Goal: Information Seeking & Learning: Find specific fact

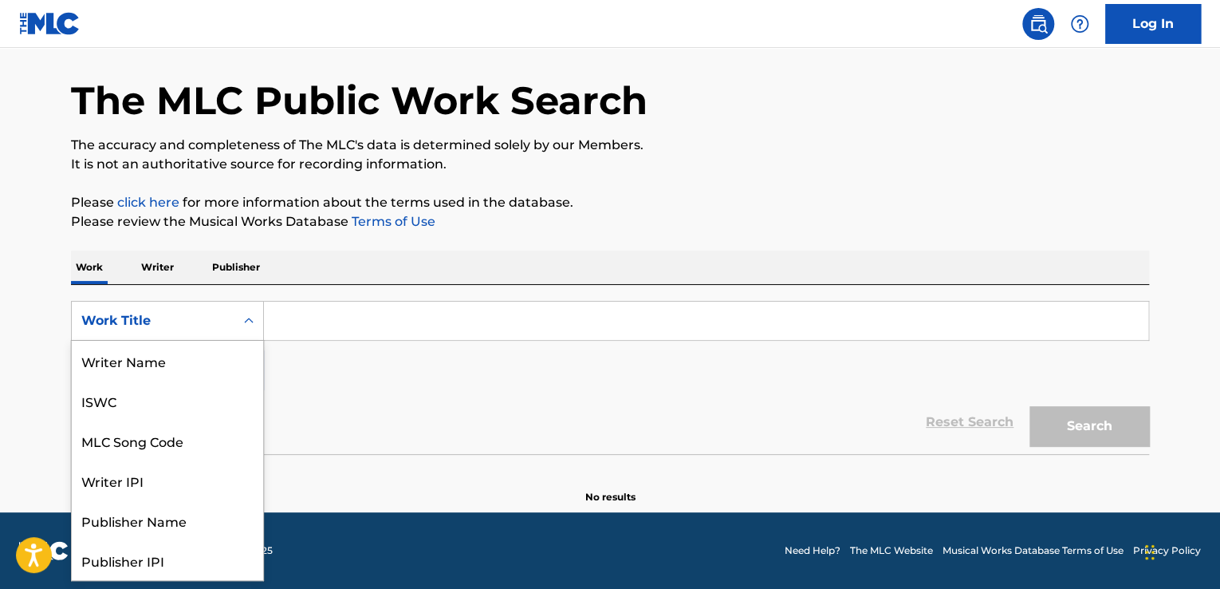
click at [250, 320] on icon "Search Form" at bounding box center [249, 320] width 10 height 6
click at [153, 347] on div "Writer Name" at bounding box center [167, 361] width 191 height 40
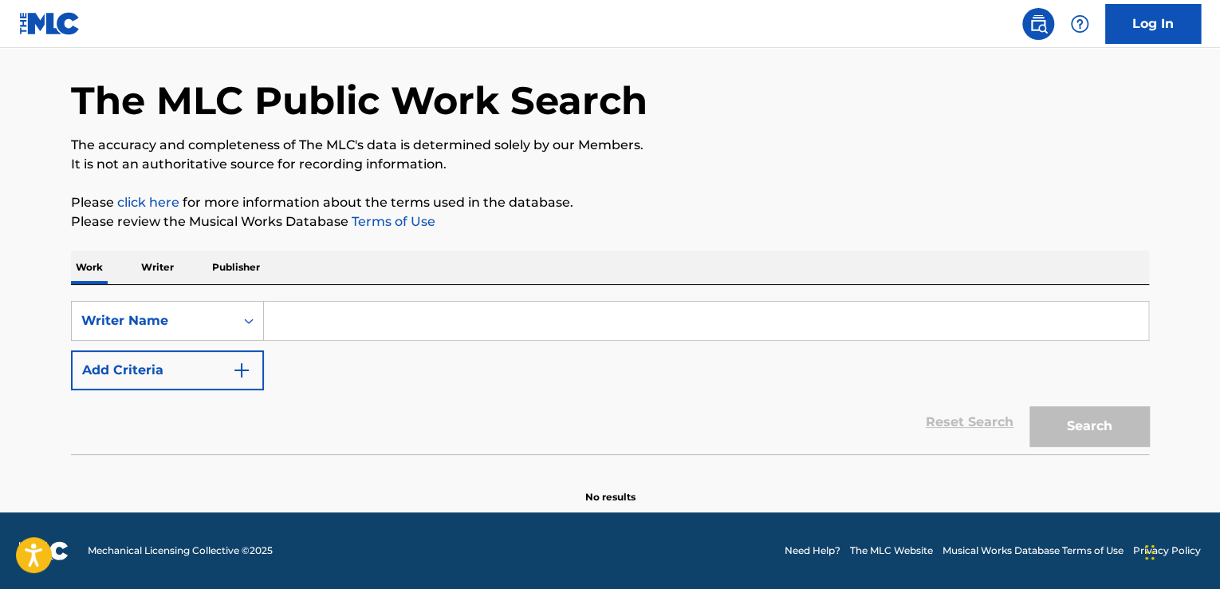
click at [349, 303] on input "Search Form" at bounding box center [706, 320] width 884 height 38
click at [329, 326] on input "Search Form" at bounding box center [706, 320] width 884 height 38
paste input "[PERSON_NAME] [PERSON_NAME]"
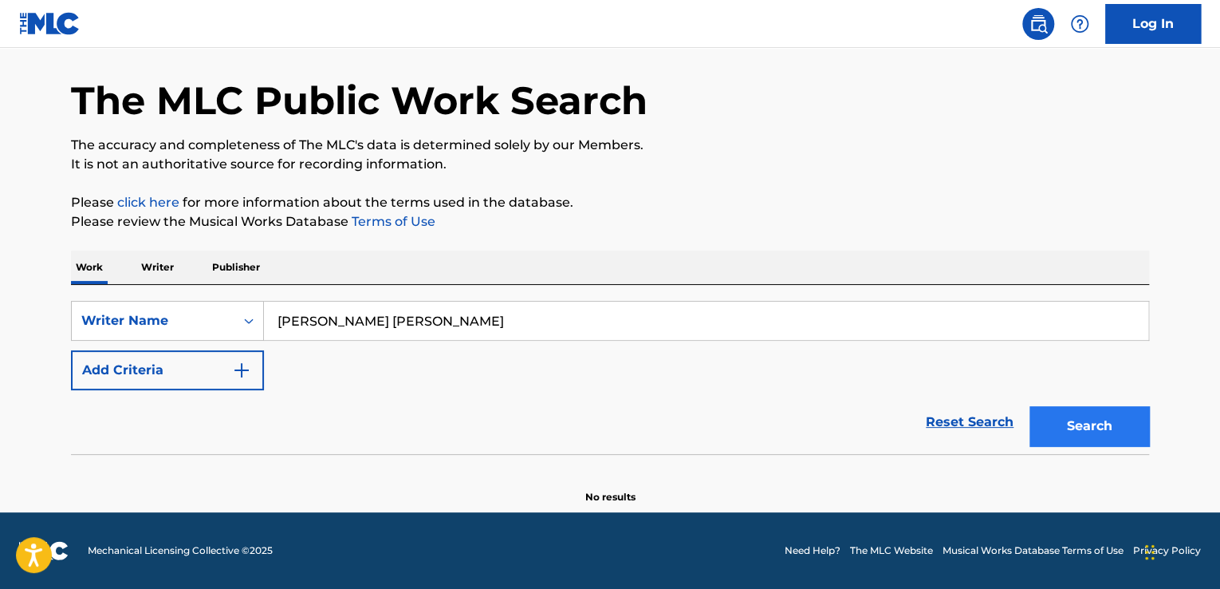
type input "[PERSON_NAME] [PERSON_NAME]"
click at [1133, 432] on button "Search" at bounding box center [1090, 426] width 120 height 40
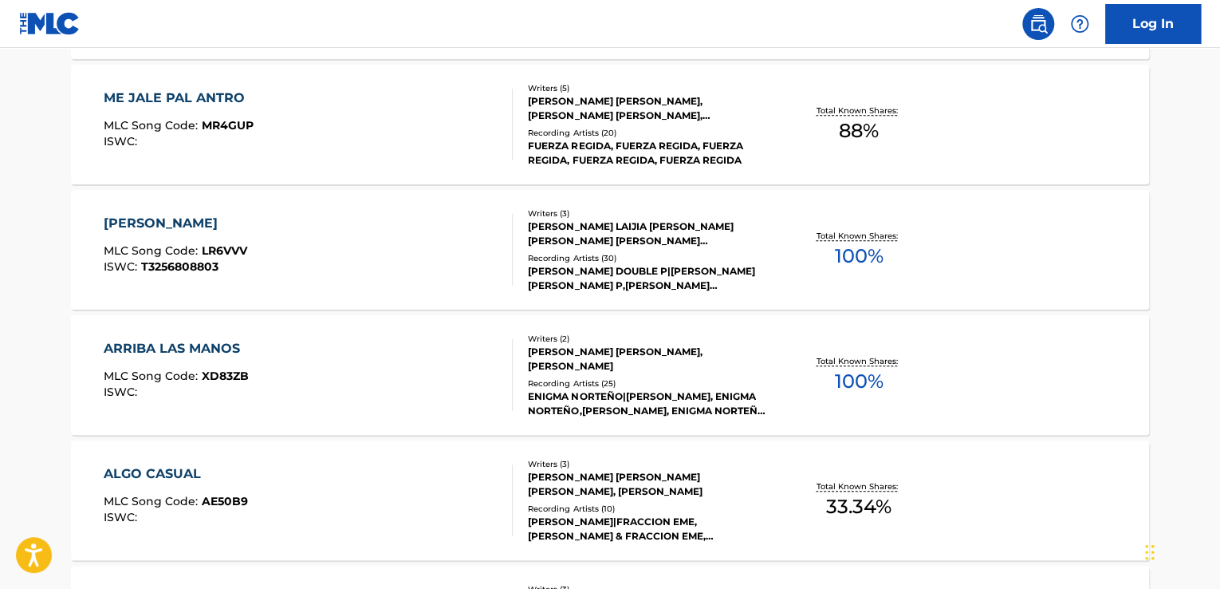
scroll to position [612, 0]
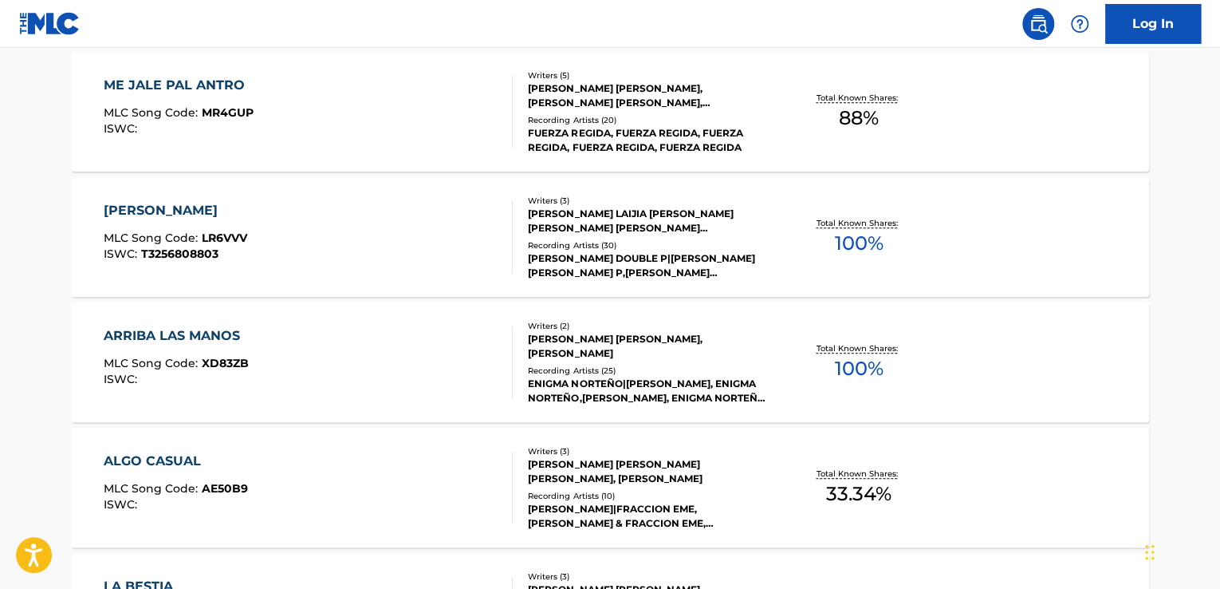
click at [753, 237] on div "Writers ( 3 ) [PERSON_NAME] LAIJIA [PERSON_NAME] [PERSON_NAME] [PERSON_NAME] [P…" at bounding box center [641, 237] width 256 height 85
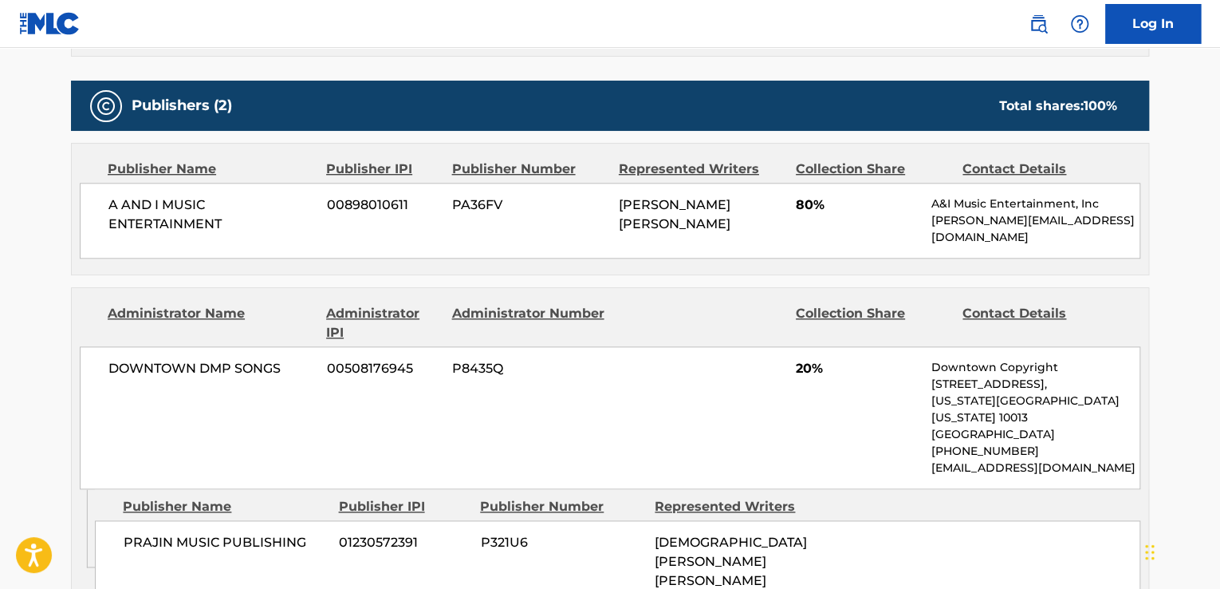
scroll to position [718, 0]
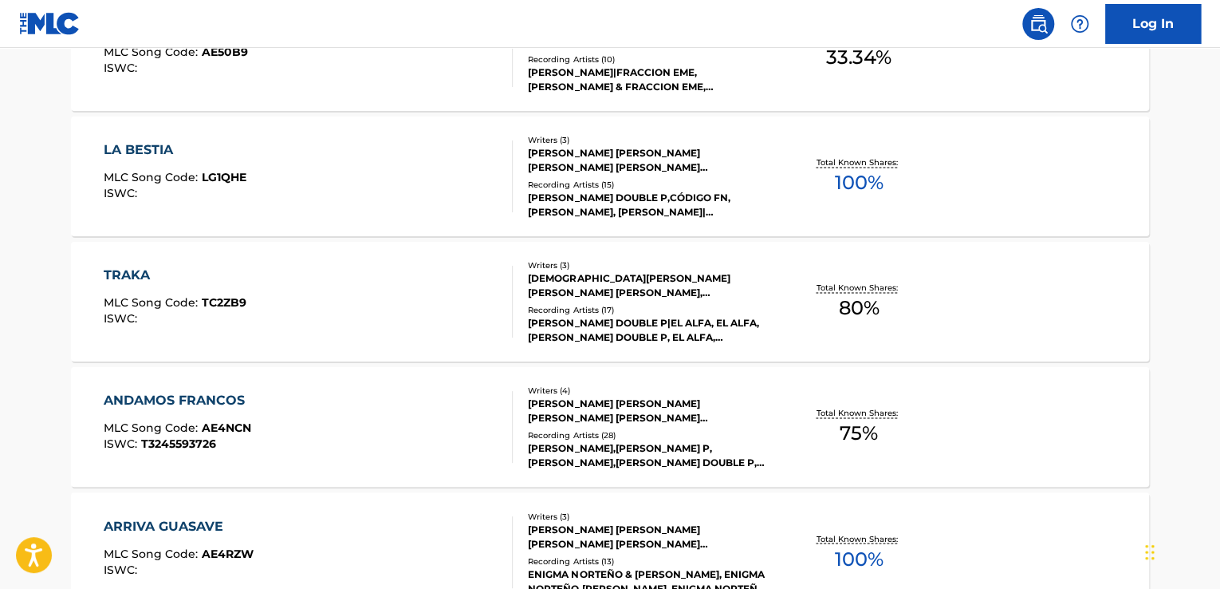
scroll to position [1364, 0]
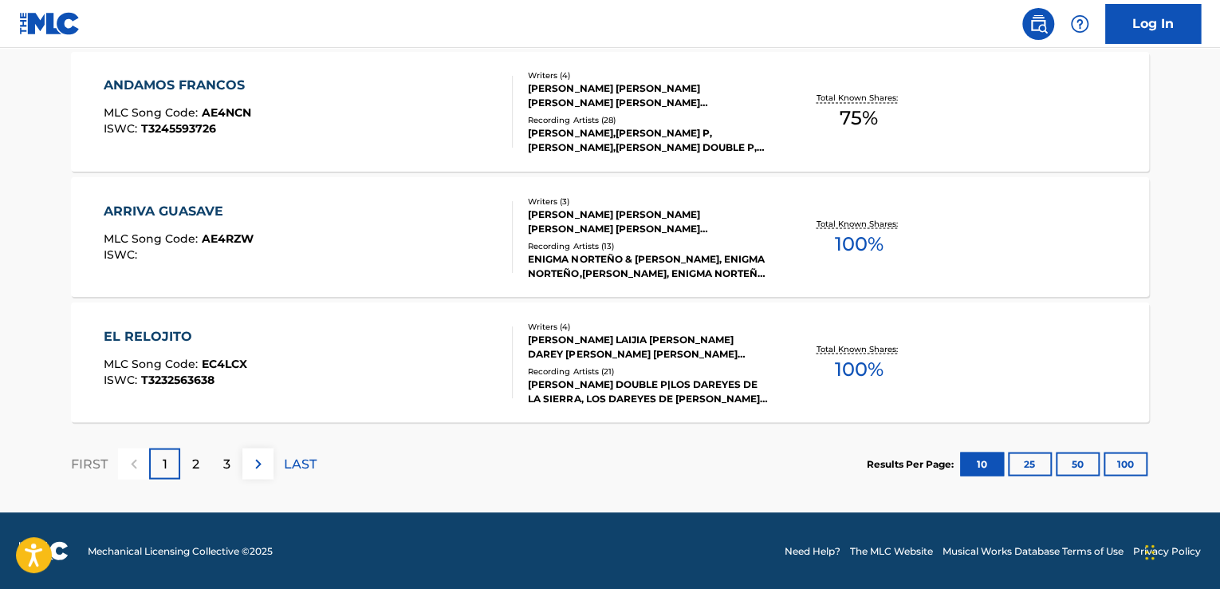
click at [699, 367] on div "Recording Artists ( 21 )" at bounding box center [648, 370] width 241 height 12
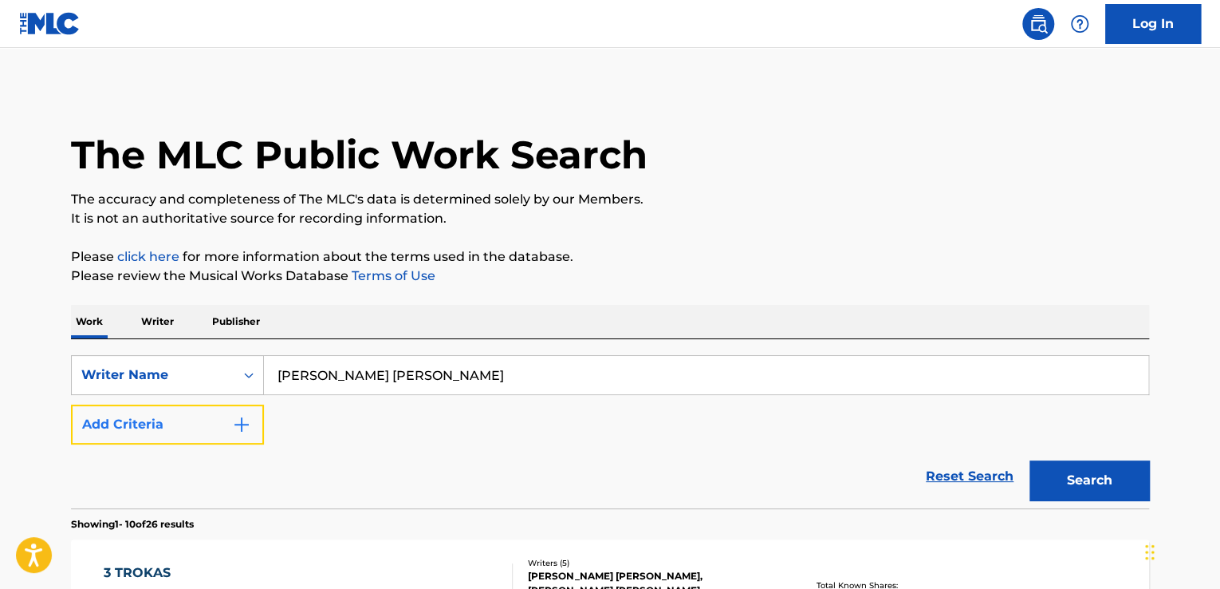
click at [204, 418] on button "Add Criteria" at bounding box center [167, 424] width 193 height 40
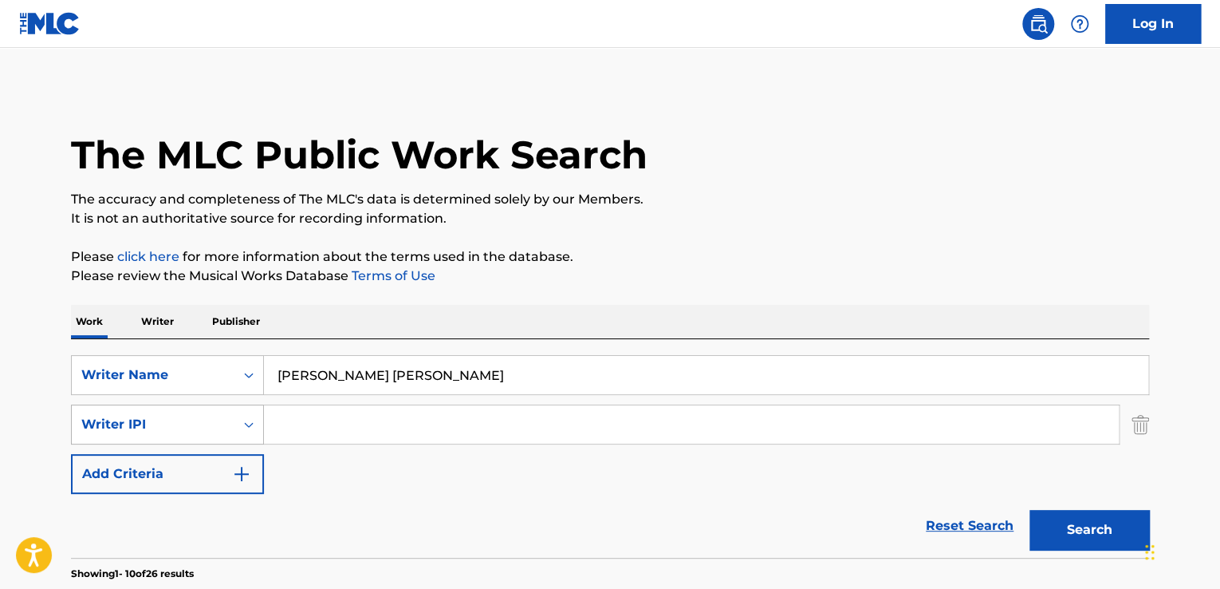
click at [198, 428] on div "Writer IPI" at bounding box center [167, 424] width 193 height 40
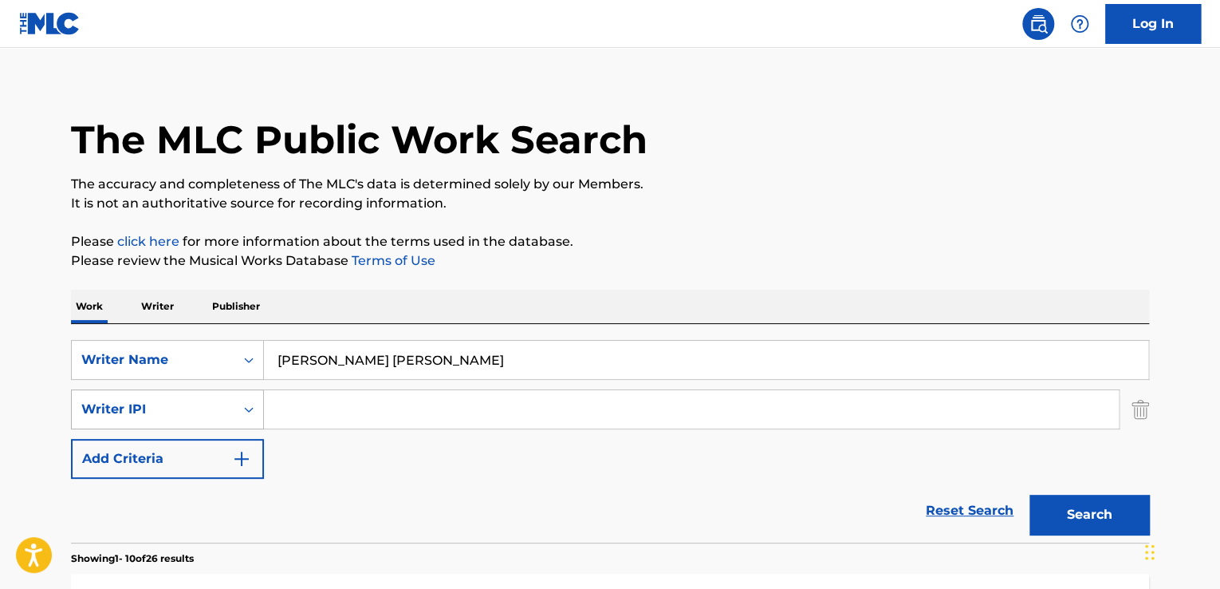
click at [258, 413] on div "Search Form" at bounding box center [248, 409] width 29 height 29
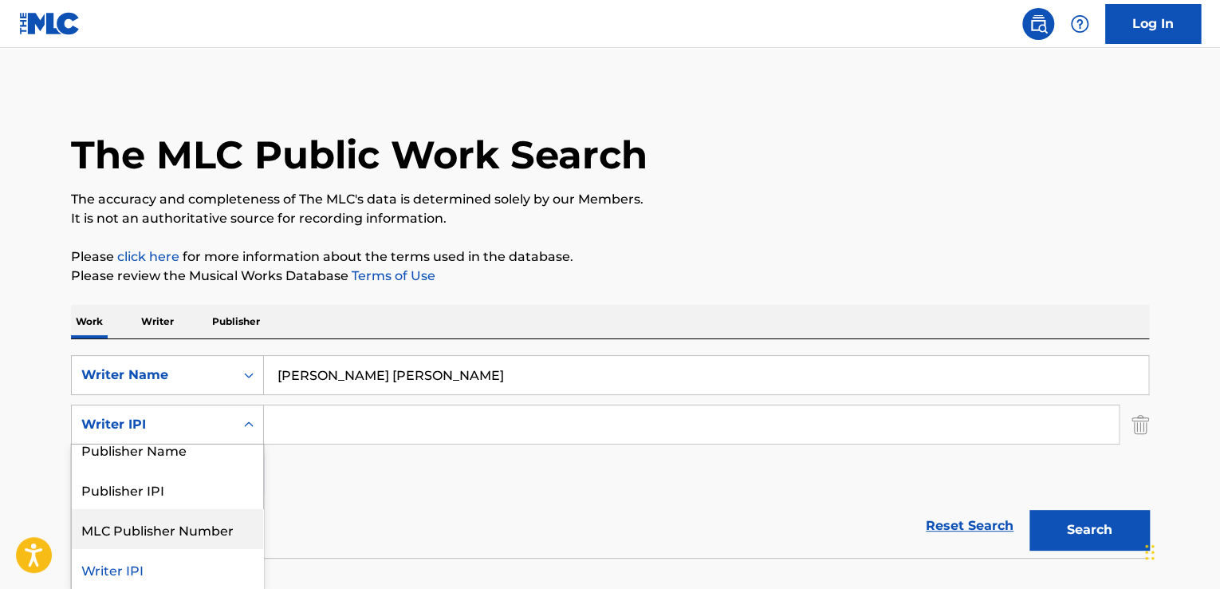
click at [373, 306] on div "Work Writer Publisher" at bounding box center [610, 321] width 1078 height 33
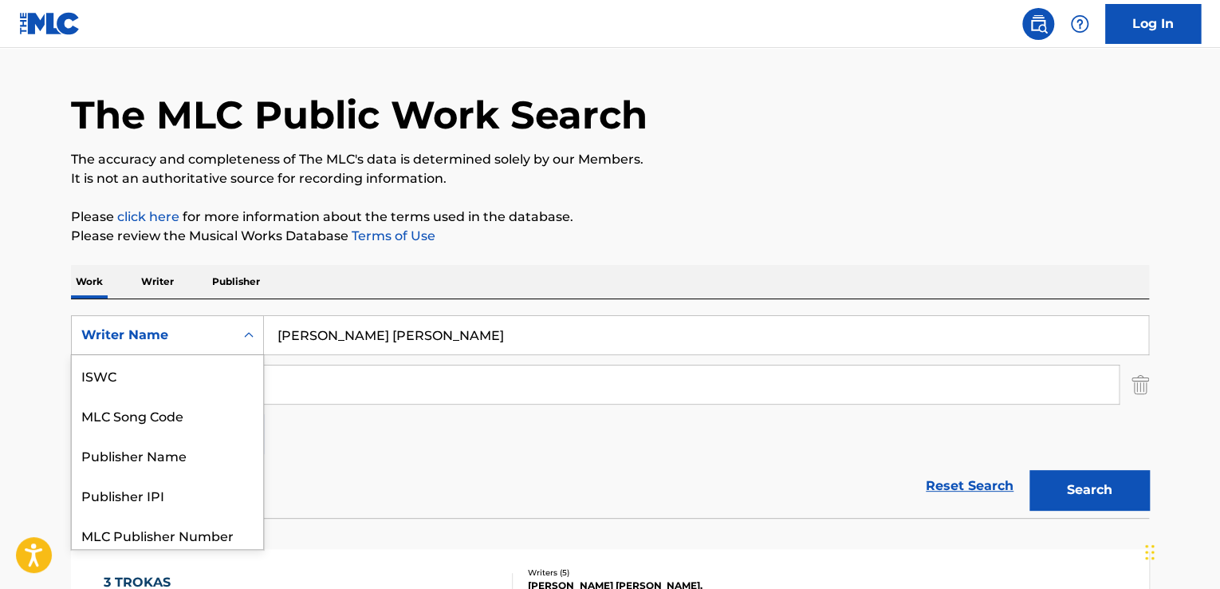
scroll to position [45, 0]
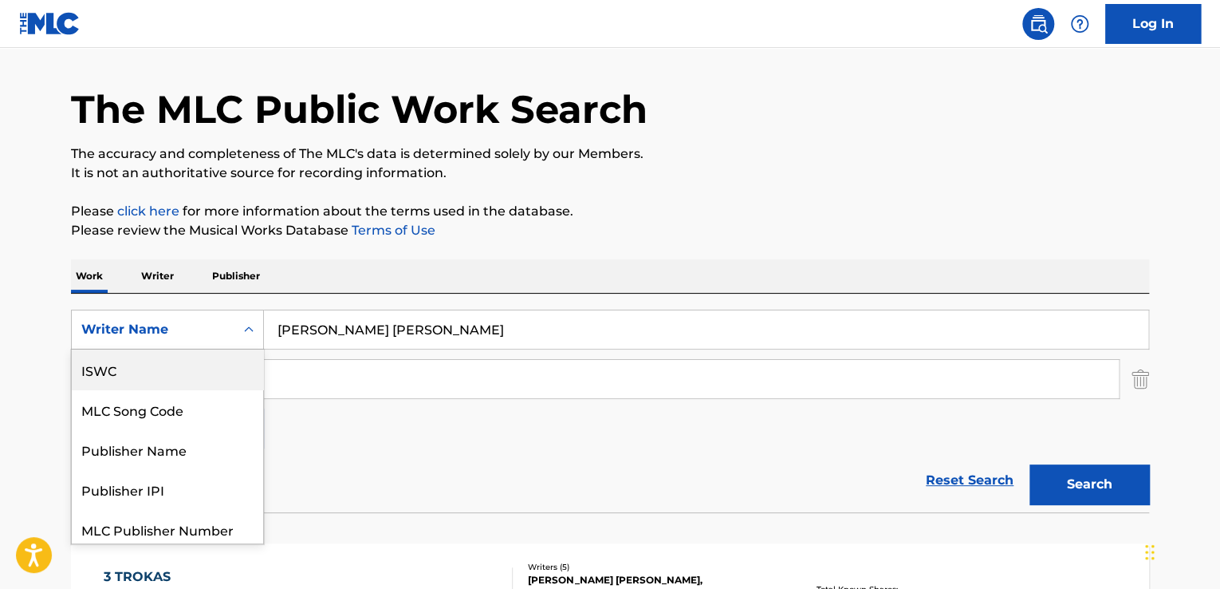
click at [214, 349] on div "7 results available. Use Up and Down to choose options, press Enter to select t…" at bounding box center [167, 329] width 193 height 40
click at [392, 444] on div "SearchWithCriteria65b57bc1-e579-4448-b46b-a2b5b87e216c 7 results available. Use…" at bounding box center [610, 378] width 1078 height 139
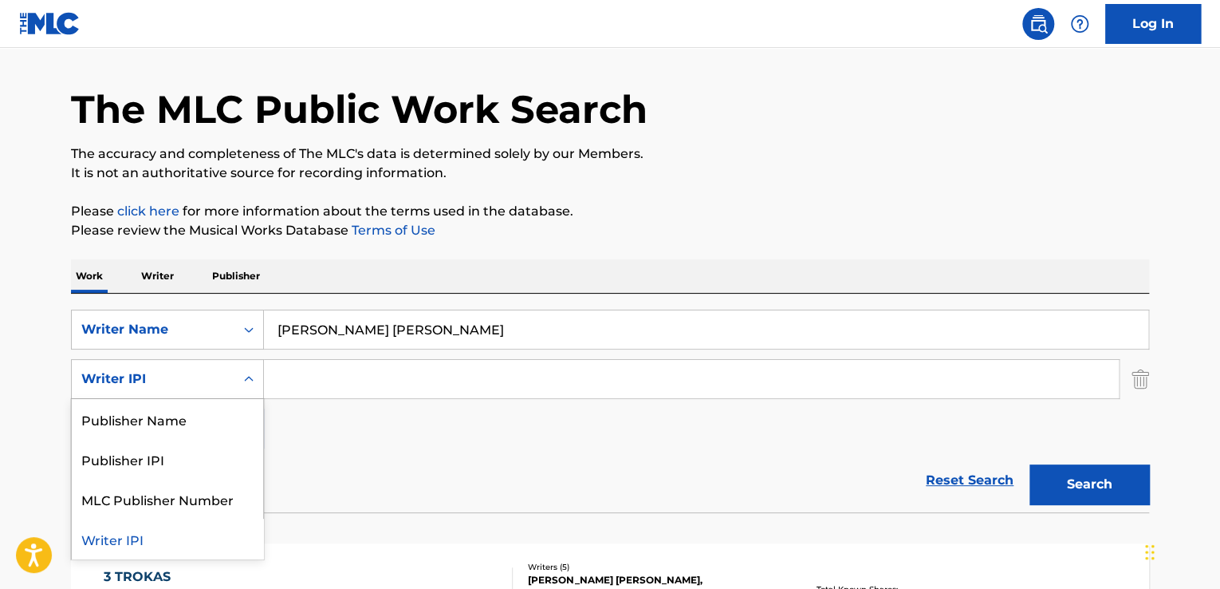
click at [221, 372] on div "Writer IPI" at bounding box center [153, 378] width 144 height 19
click at [443, 451] on div "Reset Search Search" at bounding box center [610, 480] width 1078 height 64
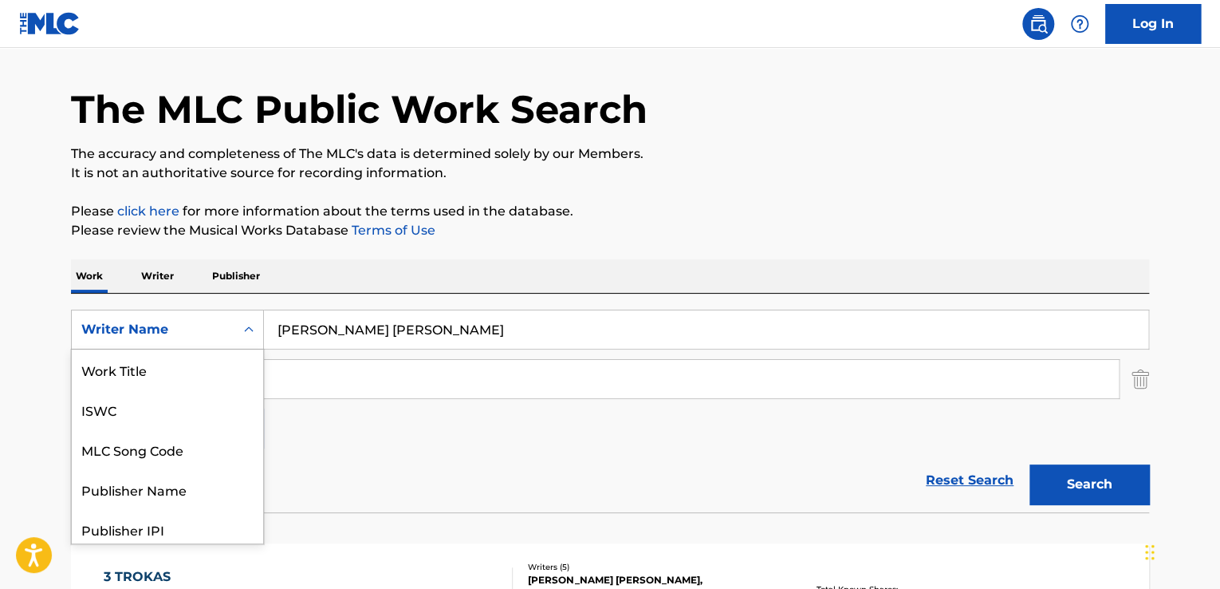
click at [223, 320] on div "Writer Name" at bounding box center [153, 329] width 144 height 19
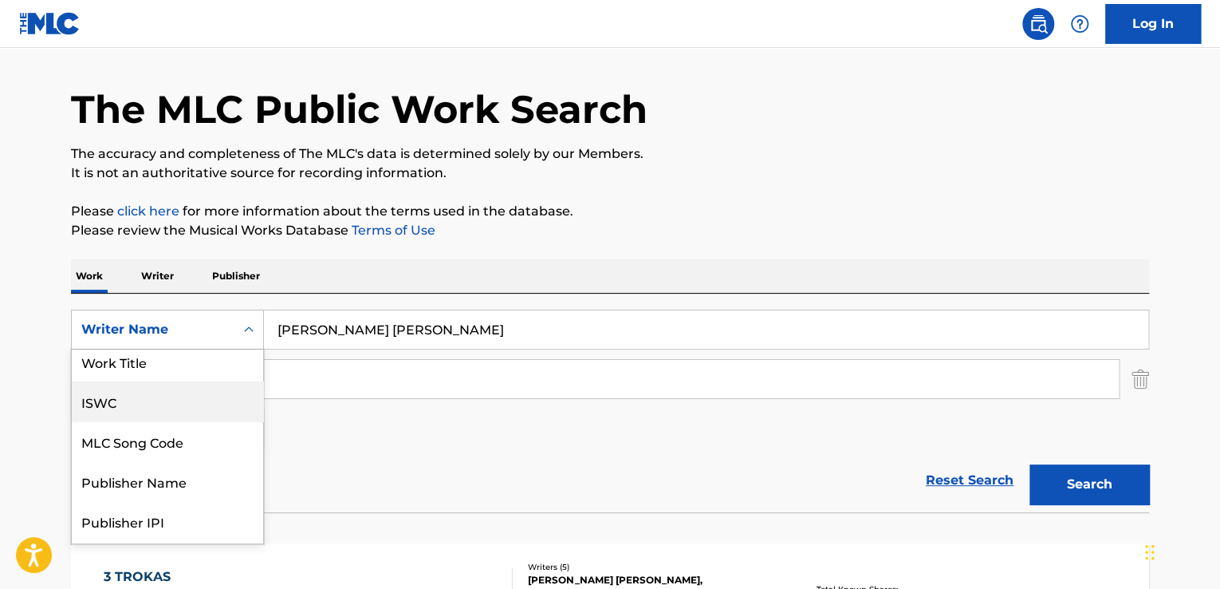
scroll to position [0, 0]
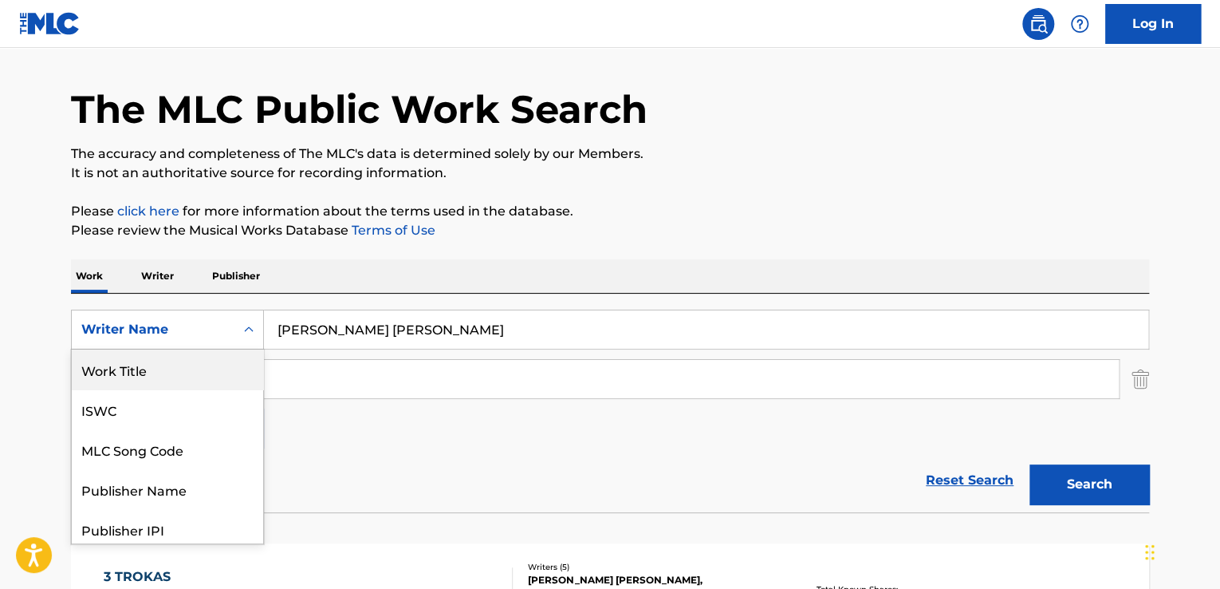
click at [202, 368] on div "Work Title" at bounding box center [167, 369] width 191 height 40
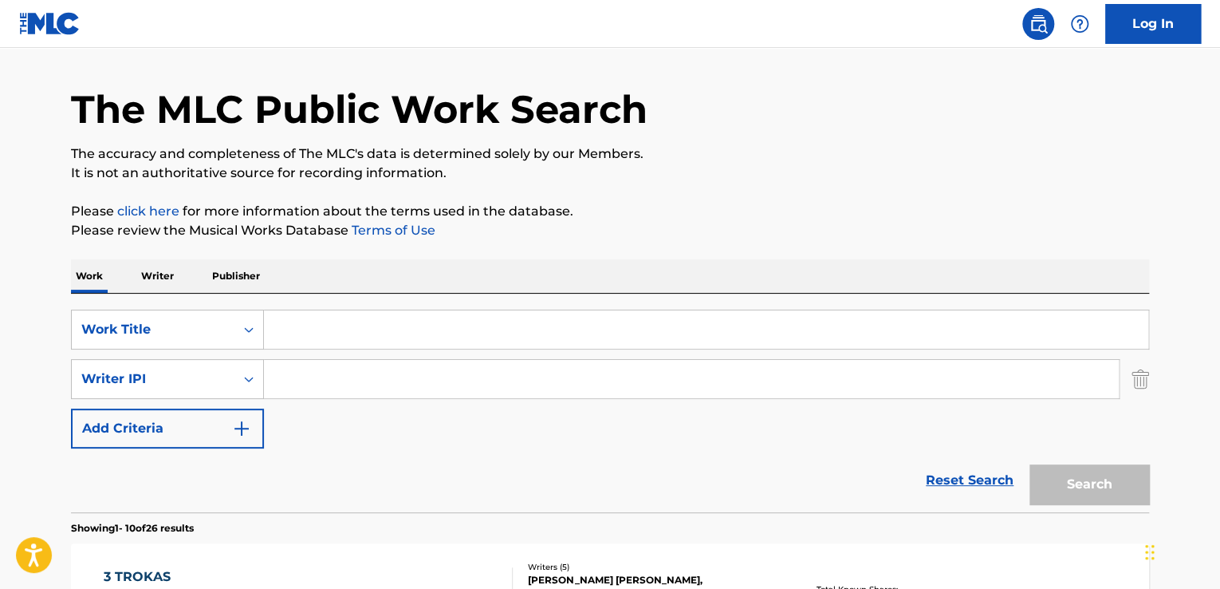
click at [488, 329] on input "Search Form" at bounding box center [706, 329] width 884 height 38
type input "5-7"
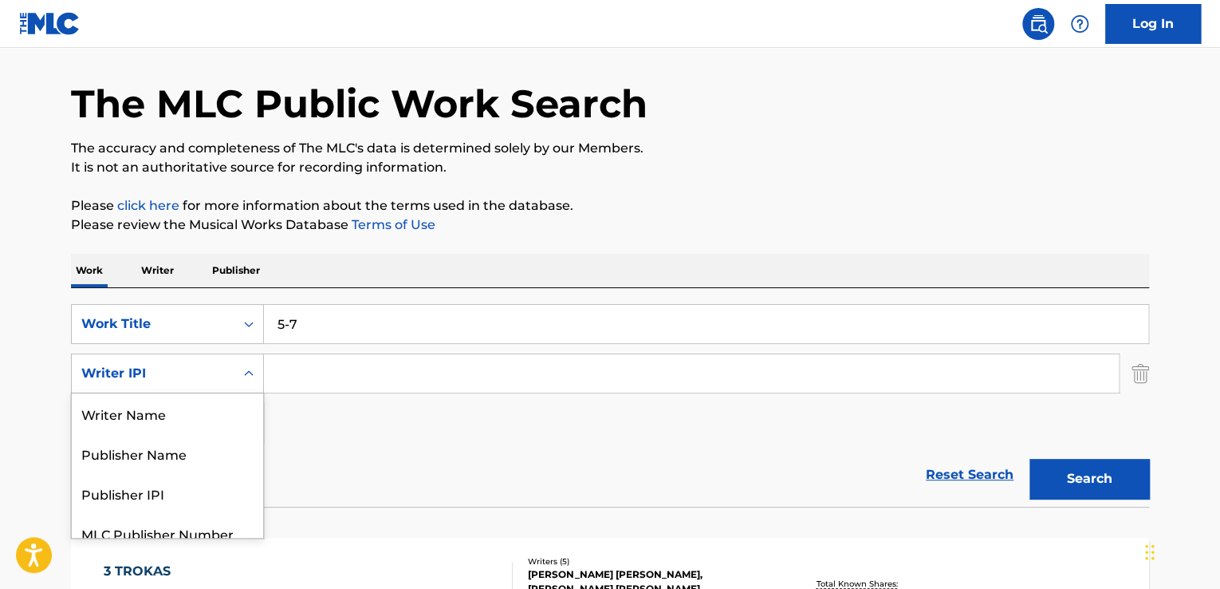
scroll to position [55, 0]
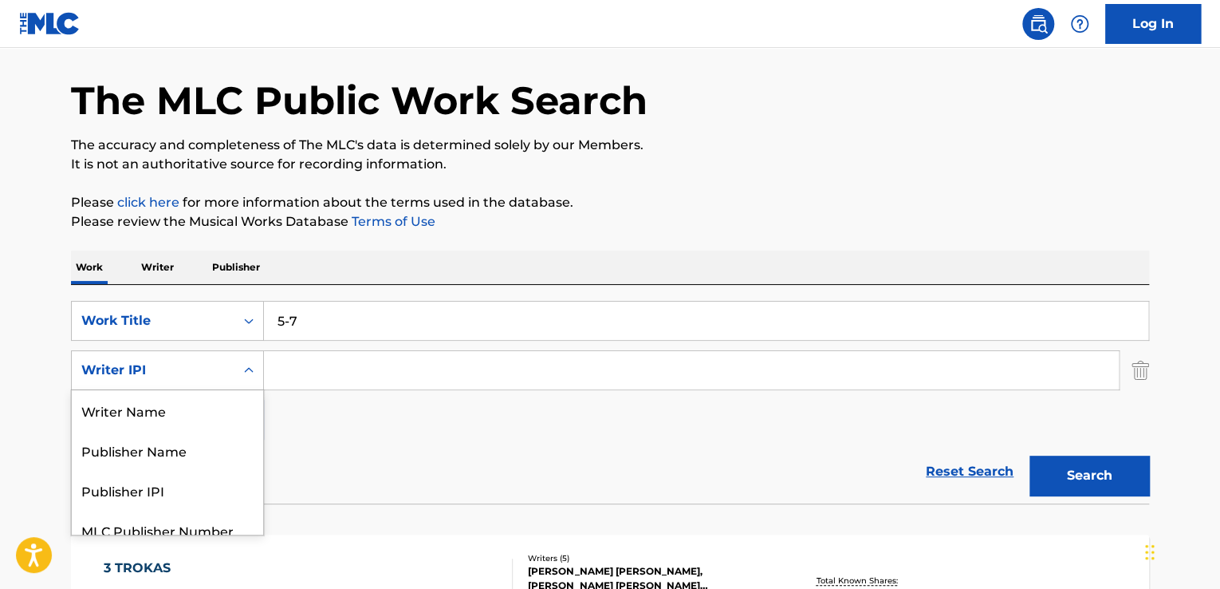
click at [215, 380] on div "Writer IPI" at bounding box center [153, 370] width 163 height 30
click at [209, 404] on div "Writer Name" at bounding box center [167, 409] width 191 height 40
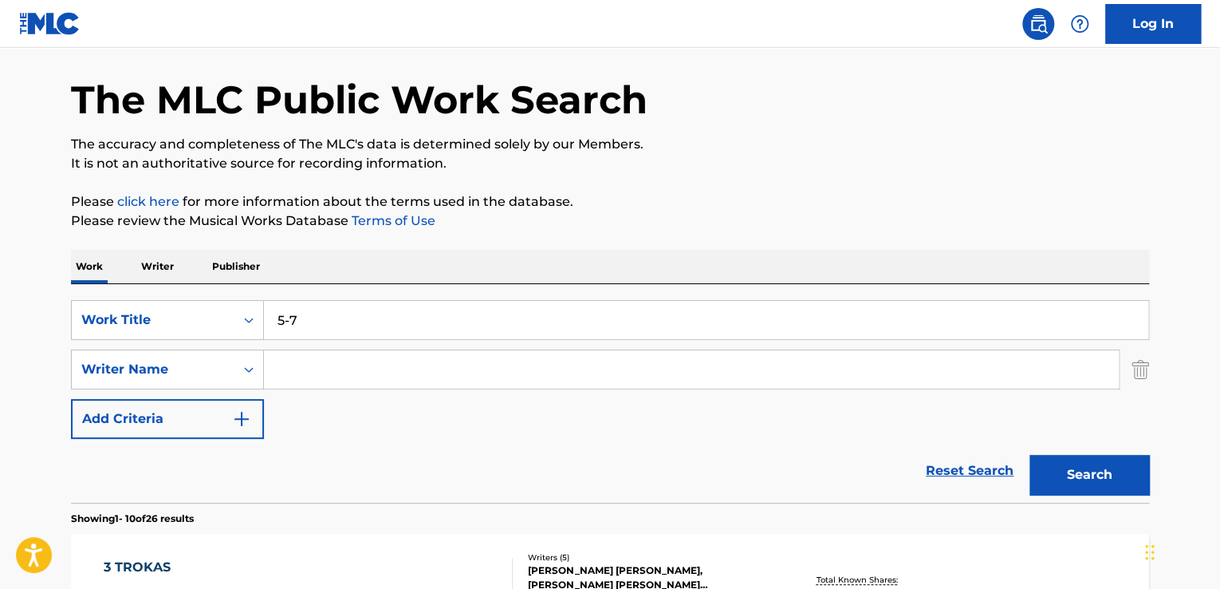
click at [394, 360] on input "Search Form" at bounding box center [691, 369] width 855 height 38
paste input "[PERSON_NAME] [PERSON_NAME]"
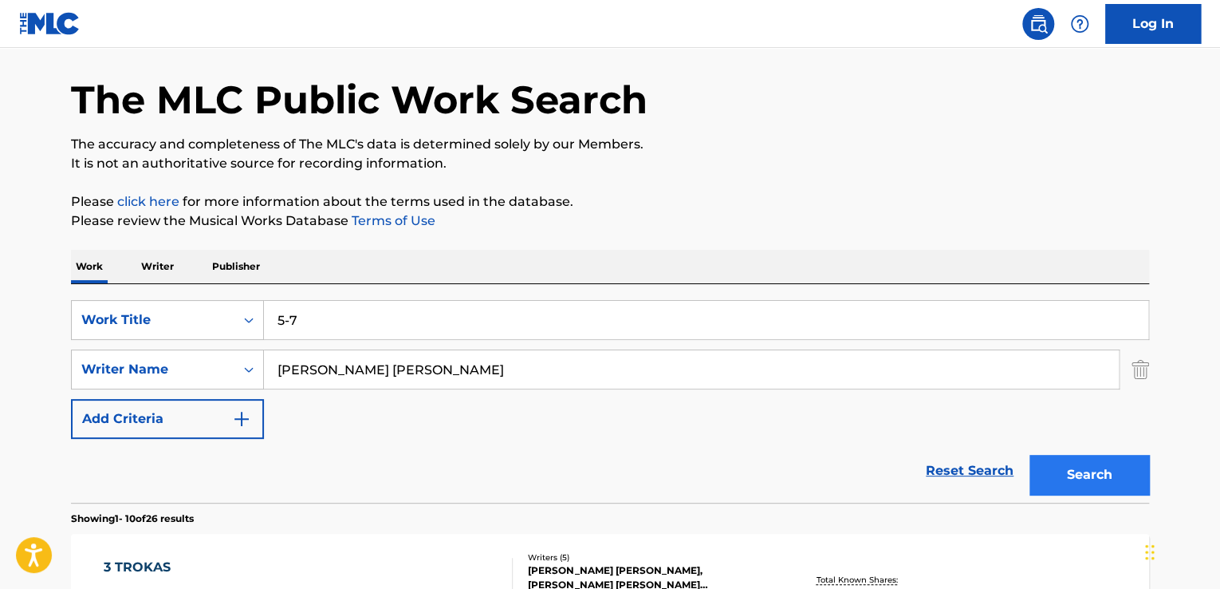
type input "[PERSON_NAME] [PERSON_NAME]"
click at [1097, 471] on button "Search" at bounding box center [1090, 475] width 120 height 40
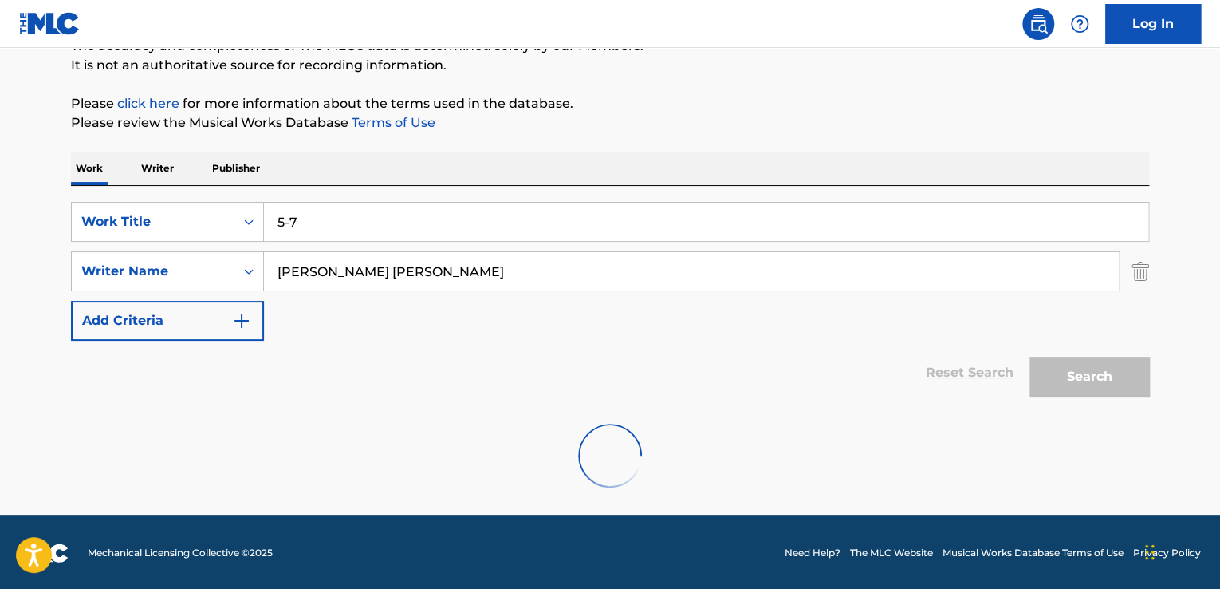
scroll to position [156, 0]
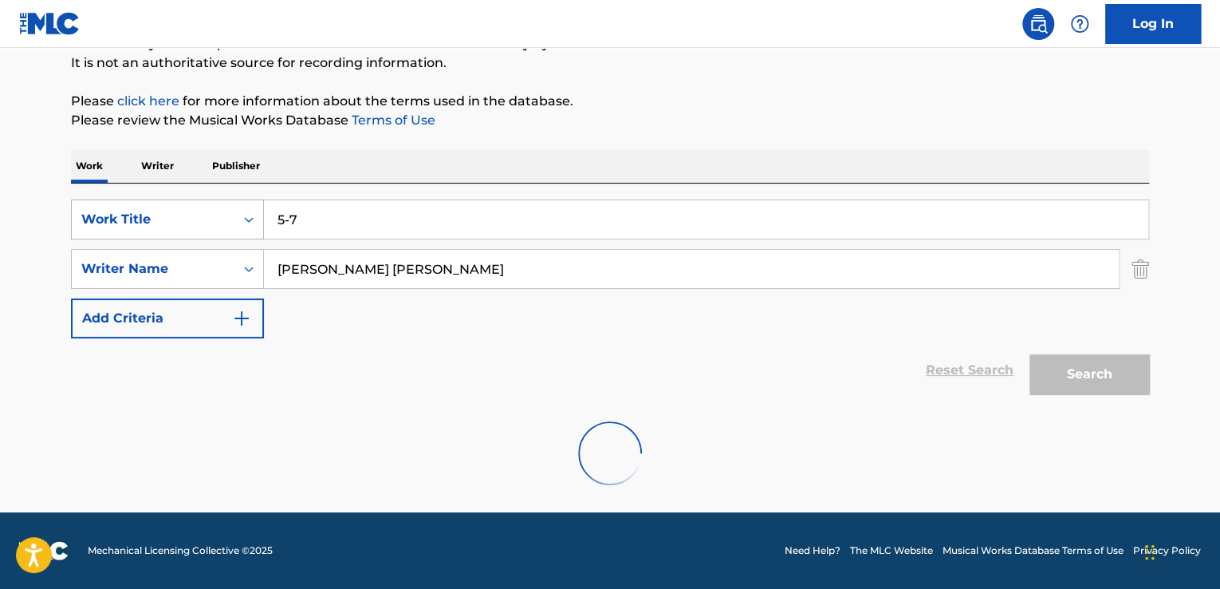
drag, startPoint x: 304, startPoint y: 215, endPoint x: 237, endPoint y: 217, distance: 67.0
click at [237, 217] on div "SearchWithCriteria22250734-3f98-4072-9484-d7a395117e90 Work Title 5-7" at bounding box center [610, 219] width 1078 height 40
click at [432, 212] on input "el lokeron" at bounding box center [706, 219] width 884 height 38
drag, startPoint x: 382, startPoint y: 221, endPoint x: -51, endPoint y: 198, distance: 433.7
click at [0, 198] on html "Accessibility Screen-Reader Guide, Feedback, and Issue Reporting | New window C…" at bounding box center [610, 138] width 1220 height 589
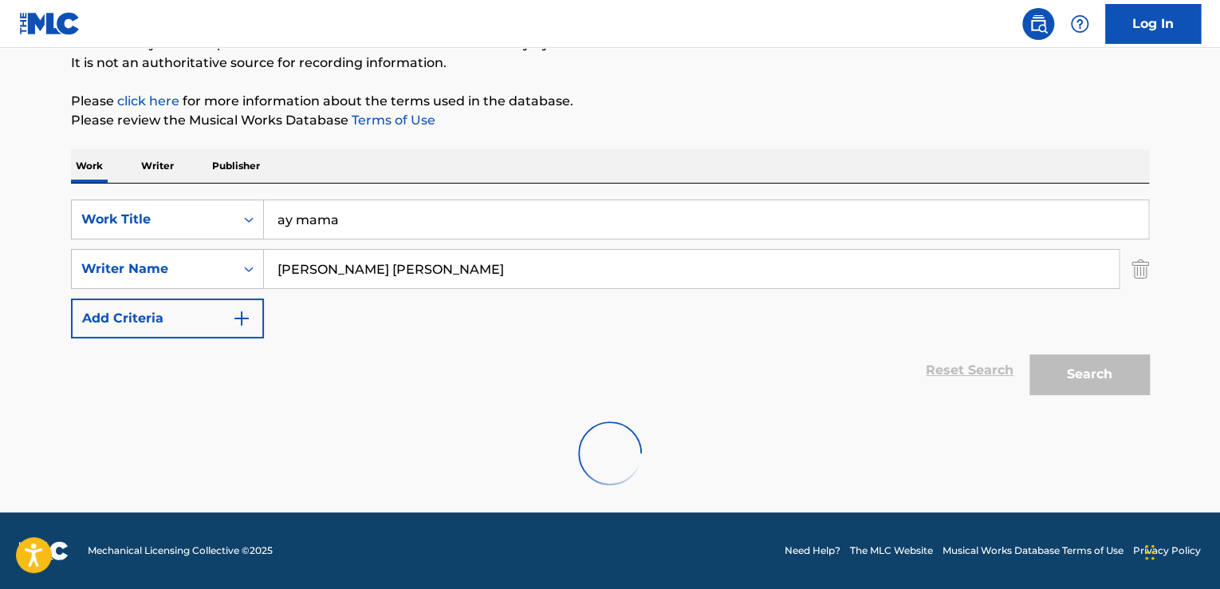
type input "ay mama"
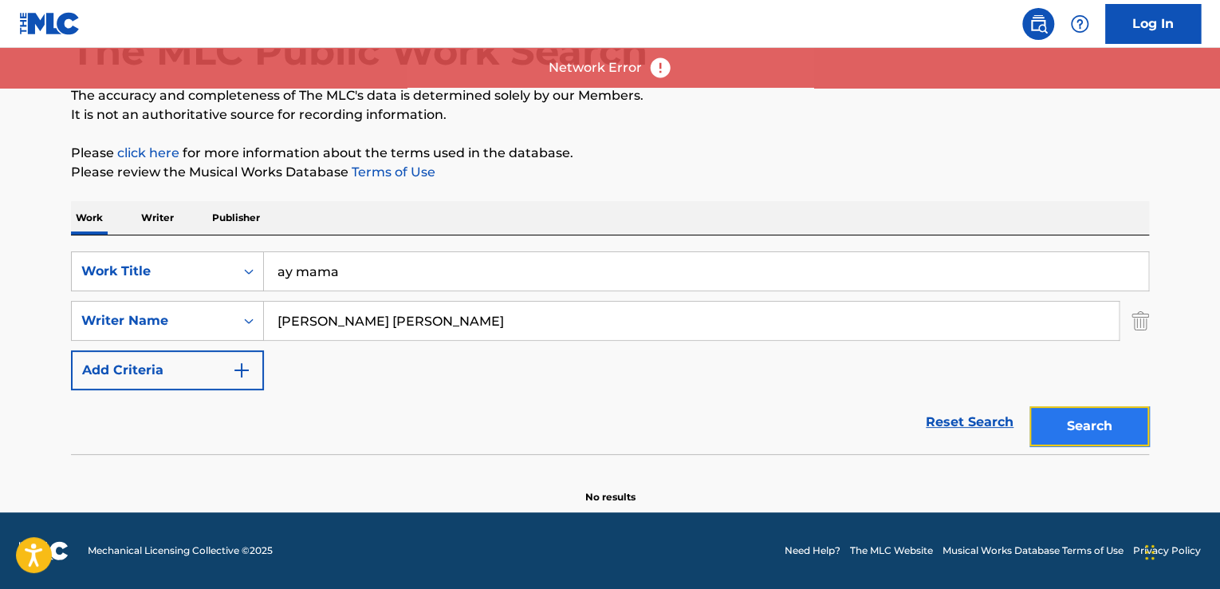
click at [1073, 430] on button "Search" at bounding box center [1090, 426] width 120 height 40
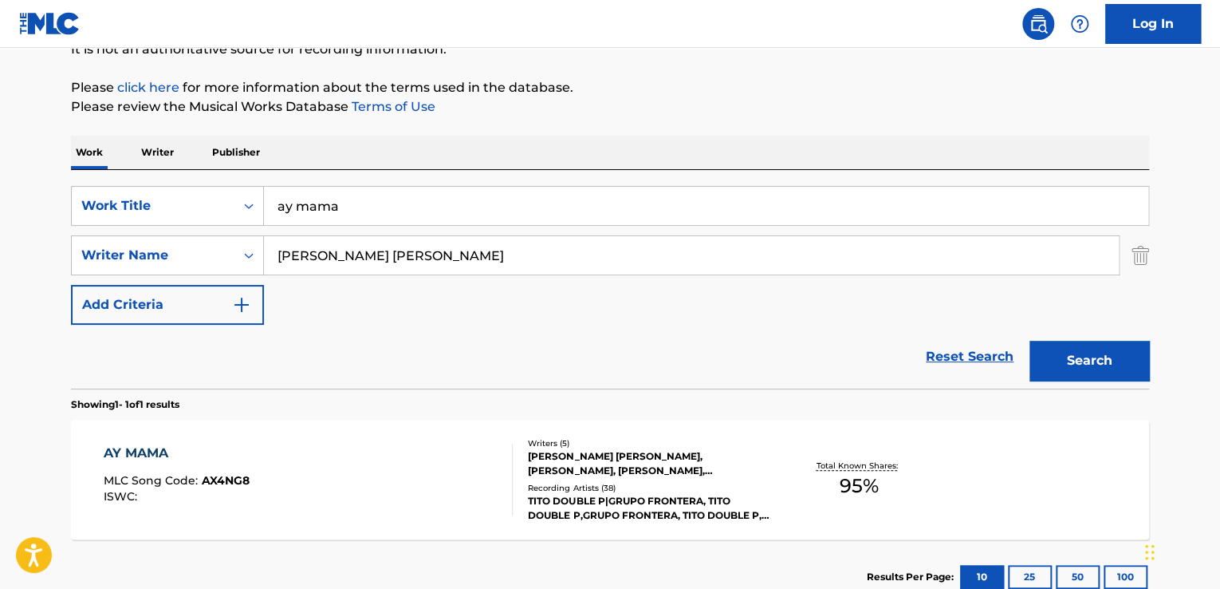
scroll to position [263, 0]
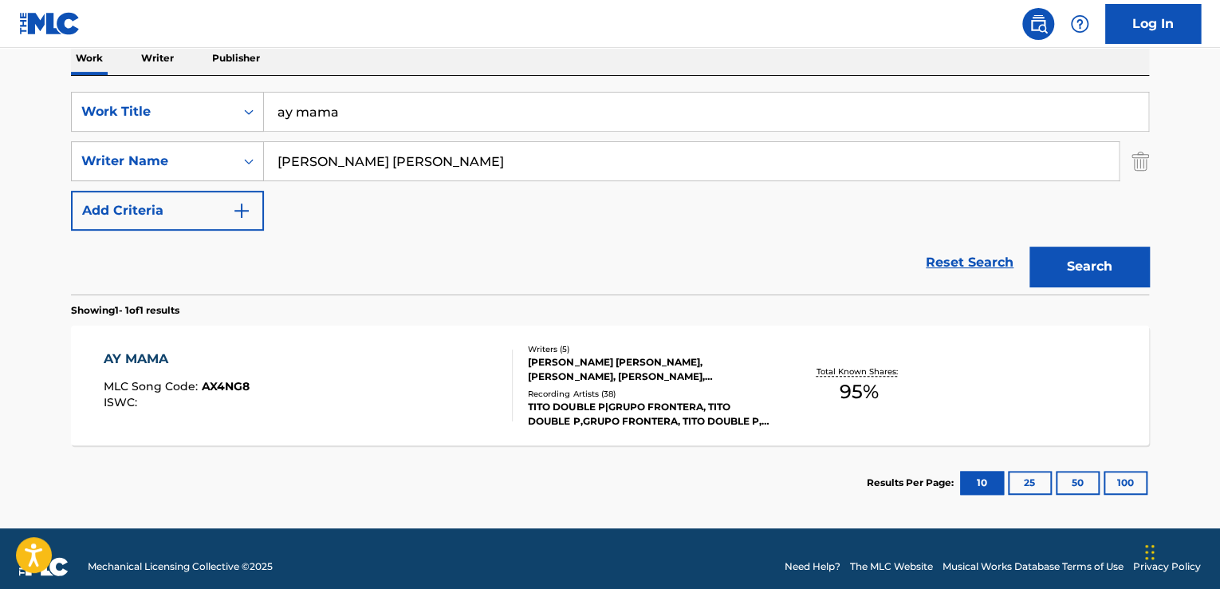
click at [790, 391] on div "Total Known Shares: 95 %" at bounding box center [858, 385] width 179 height 49
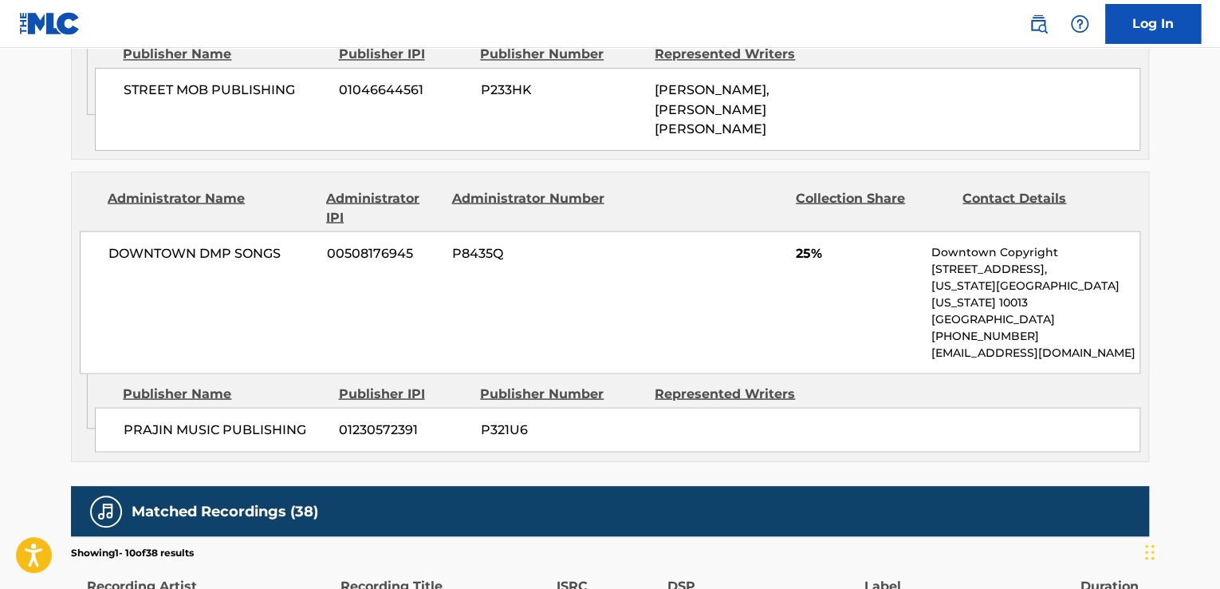
scroll to position [1595, 0]
